Goal: Information Seeking & Learning: Learn about a topic

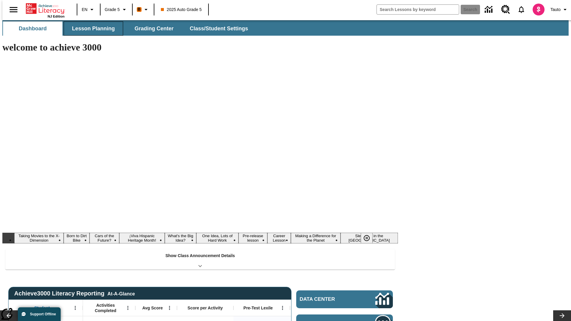
click at [91, 29] on button "Lesson Planning" at bounding box center [94, 28] width 60 height 14
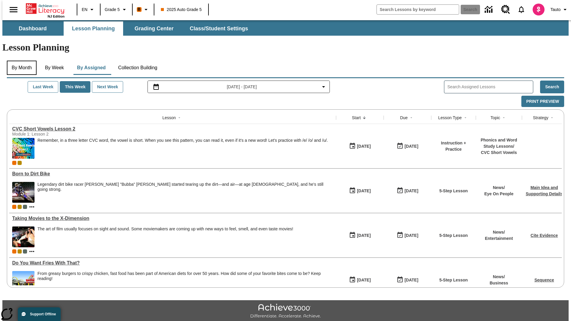
click at [20, 61] on button "By Month" at bounding box center [22, 68] width 30 height 14
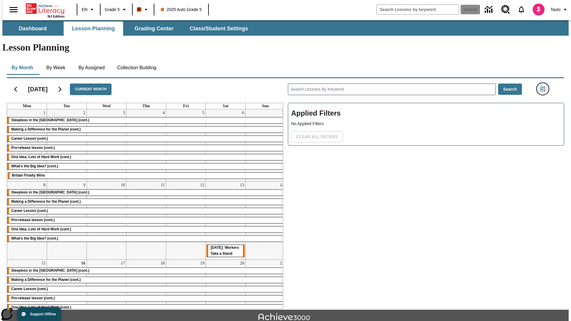
click at [545, 86] on icon "Filters Side menu" at bounding box center [542, 88] width 5 height 5
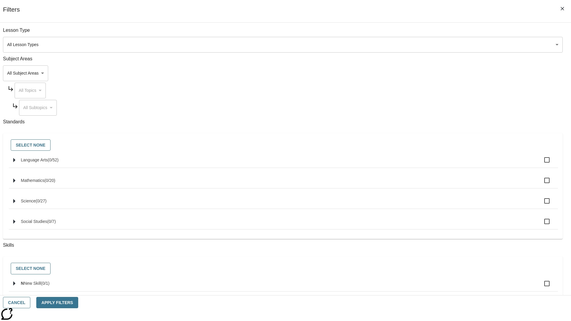
click at [429, 45] on body "Skip to main content NJ Edition EN Grade 5 B 2025 Auto Grade 5 Search 0 Tauto D…" at bounding box center [285, 184] width 567 height 328
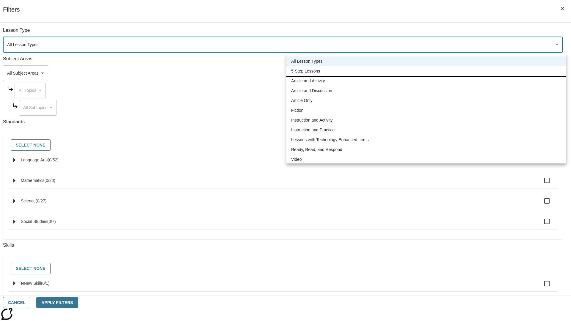
click at [426, 71] on li "5-Step Lessons" at bounding box center [427, 71] width 280 height 10
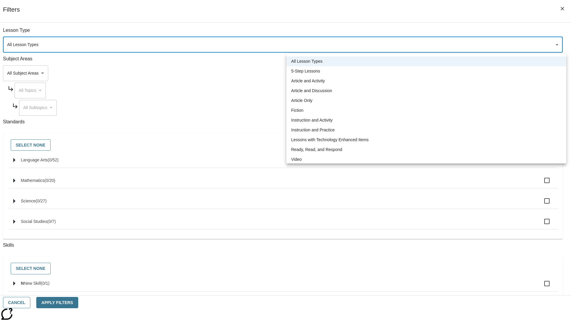
type input "1"
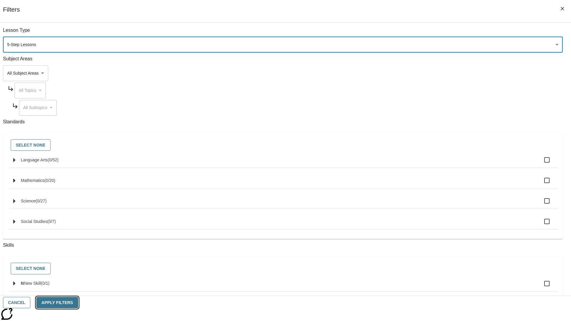
click at [78, 303] on button "Apply Filters" at bounding box center [57, 303] width 42 height 12
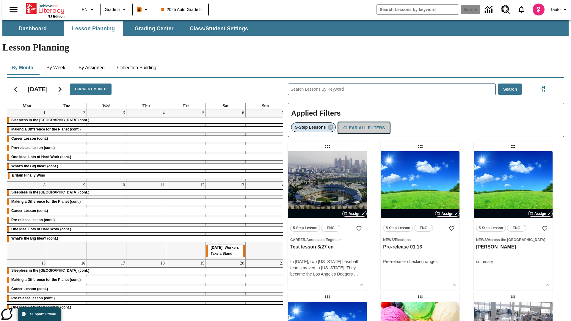
click at [362, 122] on button "Clear All Filters" at bounding box center [364, 128] width 52 height 12
click at [545, 86] on icon "Filters Side menu" at bounding box center [542, 88] width 5 height 5
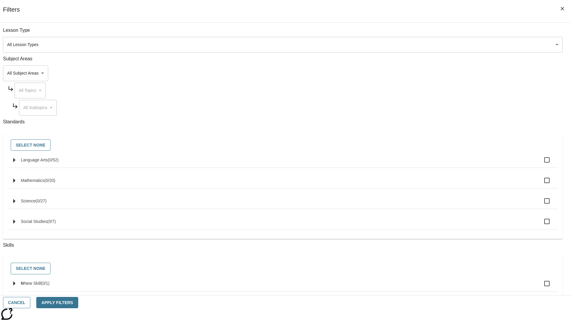
click at [429, 73] on body "Skip to main content NJ Edition EN Grade 5 B 2025 Auto Grade 5 Search 0 Tauto D…" at bounding box center [285, 184] width 567 height 328
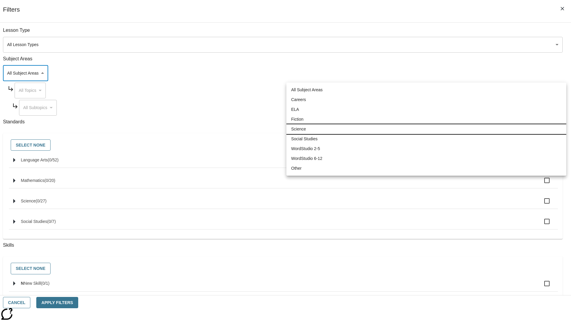
click at [426, 129] on li "Science" at bounding box center [427, 129] width 280 height 10
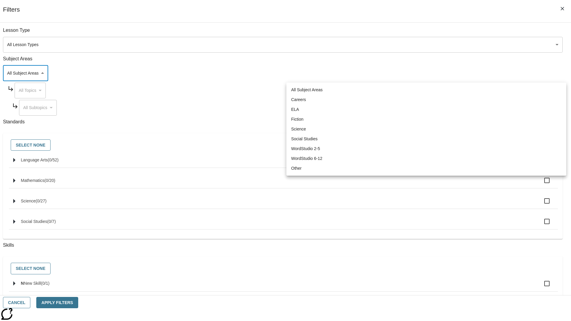
type input "2"
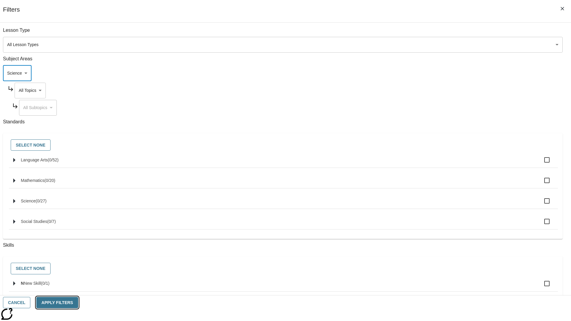
click at [78, 303] on button "Apply Filters" at bounding box center [57, 303] width 42 height 12
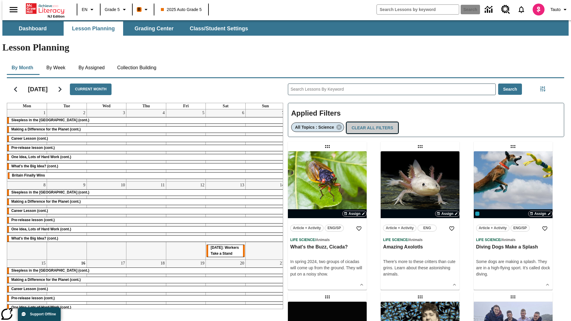
click at [370, 122] on button "Clear All Filters" at bounding box center [373, 128] width 52 height 12
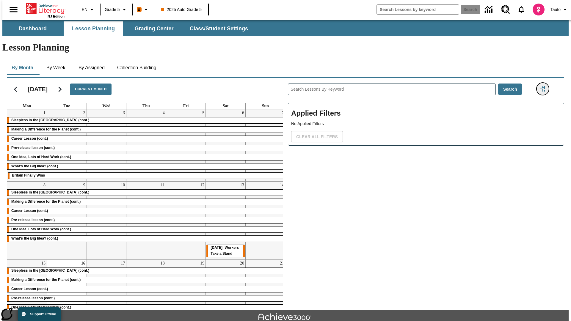
click at [545, 86] on icon "Filters Side menu" at bounding box center [542, 88] width 5 height 5
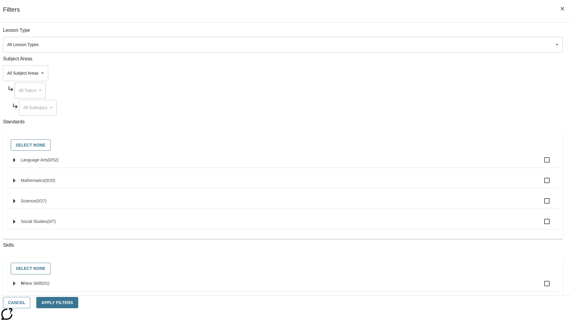
click at [48, 162] on span "Language Arts" at bounding box center [34, 160] width 27 height 5
click at [541, 163] on input "Language Arts ( 0 / 52 )" at bounding box center [547, 160] width 12 height 12
checkbox input "true"
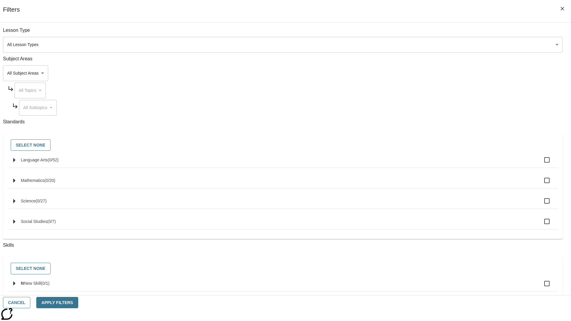
checkbox input "true"
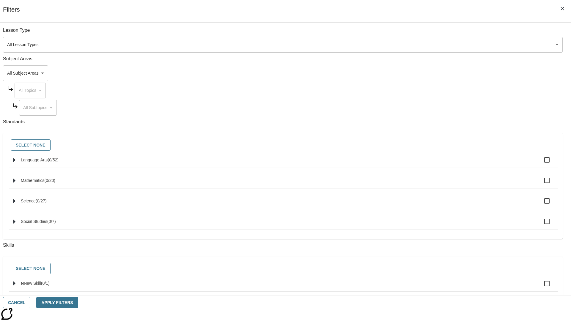
checkbox input "true"
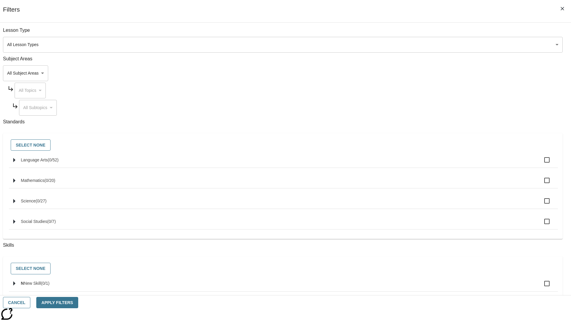
checkbox input "true"
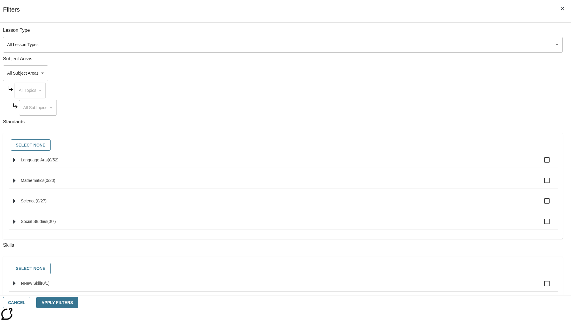
checkbox input "true"
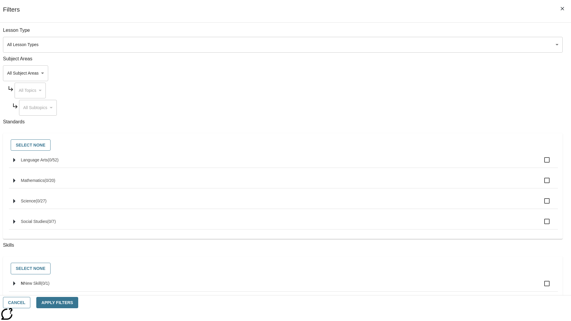
checkbox input "true"
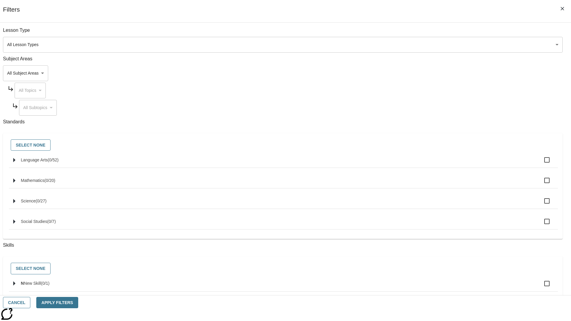
checkbox input "true"
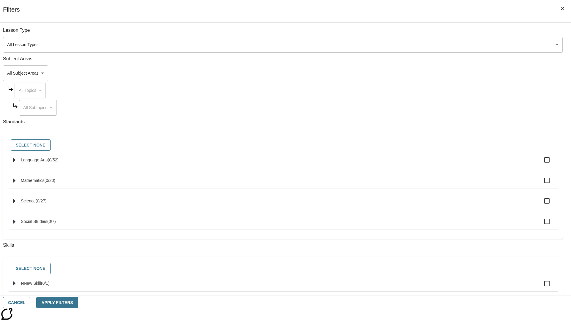
checkbox input "true"
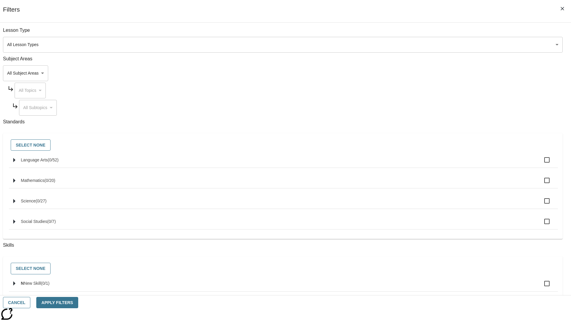
checkbox input "true"
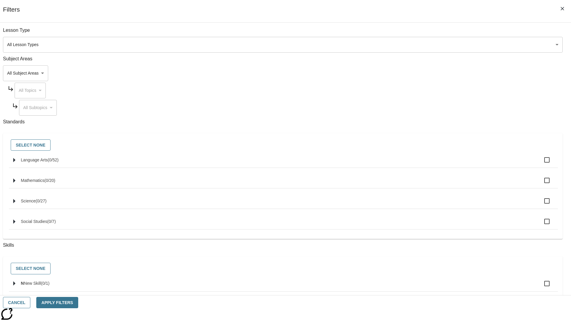
checkbox input "true"
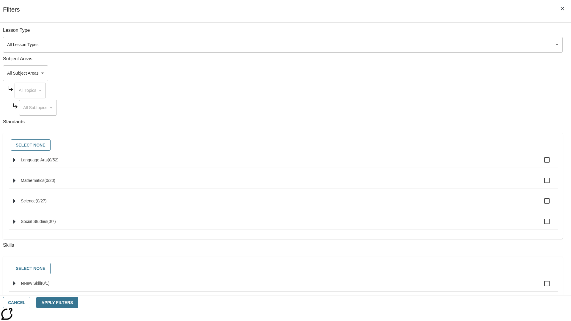
checkbox input "true"
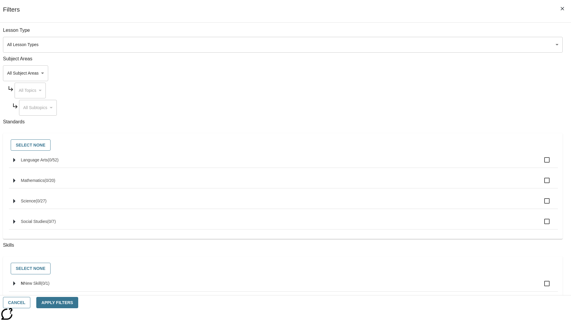
checkbox input "true"
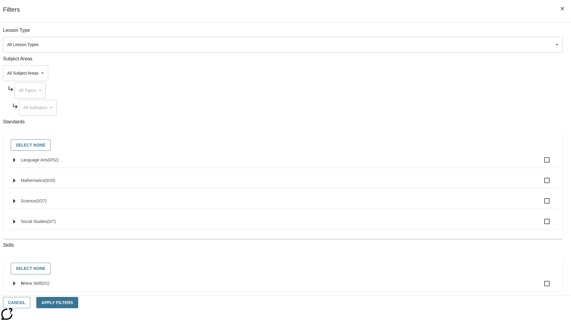
checkbox input "true"
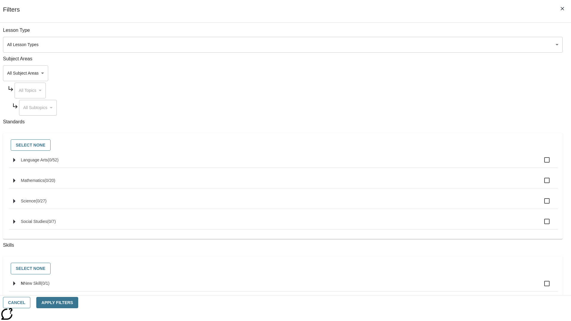
checkbox input "true"
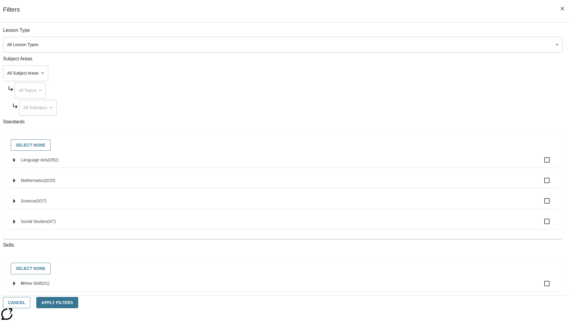
checkbox input "true"
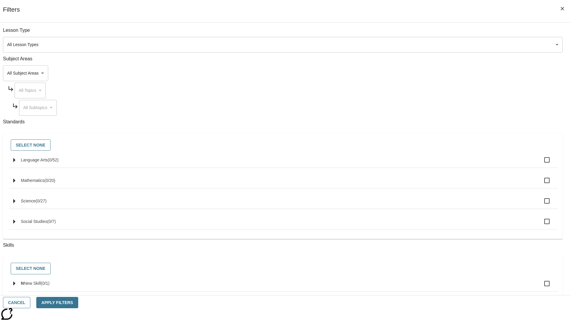
checkbox input "true"
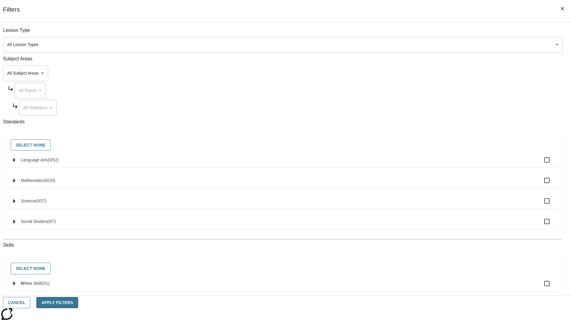
checkbox input "true"
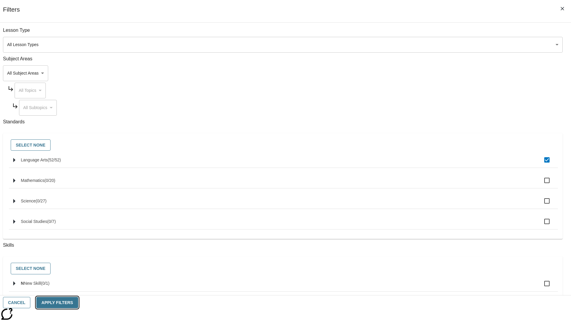
click at [78, 303] on button "Apply Filters" at bounding box center [57, 303] width 42 height 12
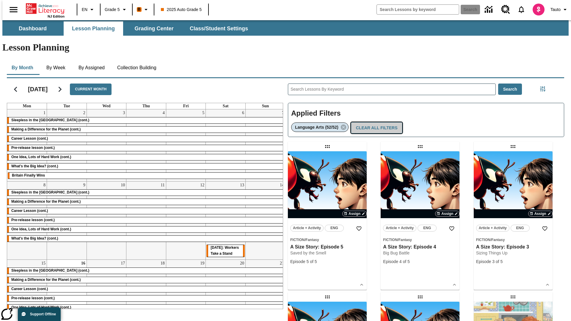
click at [376, 122] on button "Clear All Filters" at bounding box center [377, 128] width 52 height 12
click at [545, 86] on icon "Filters Side menu" at bounding box center [542, 88] width 5 height 5
